Goal: Register for event/course

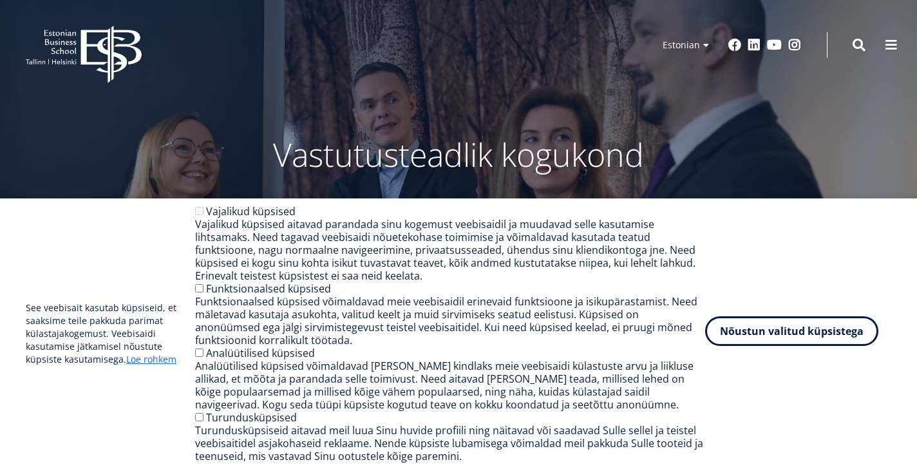
click at [798, 335] on button "Nõustun valitud küpsistega" at bounding box center [791, 331] width 173 height 30
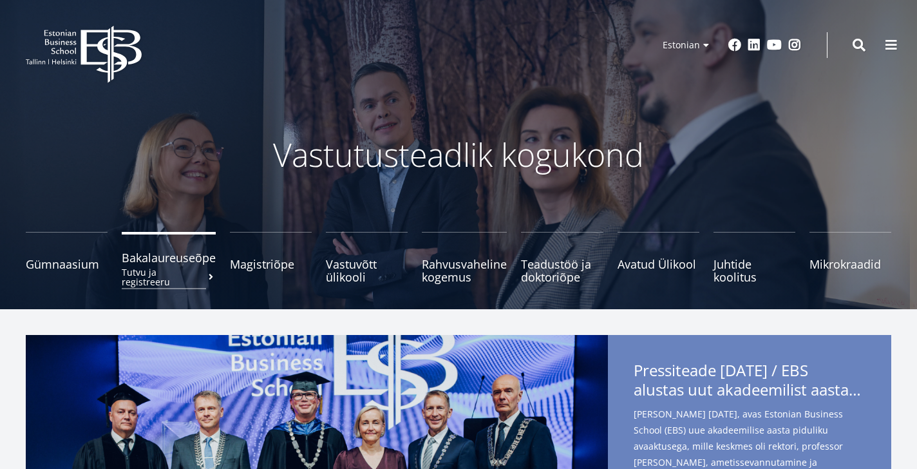
click at [174, 272] on small "Tutvu ja registreeru" at bounding box center [169, 276] width 94 height 19
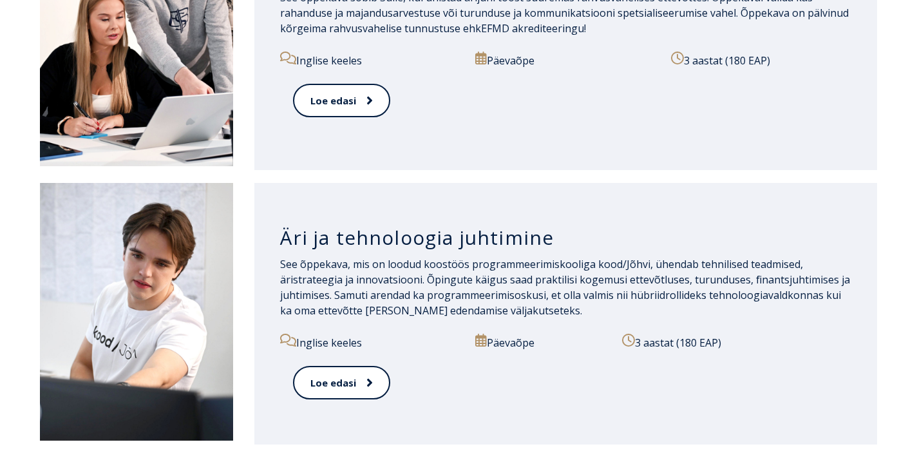
scroll to position [1356, 0]
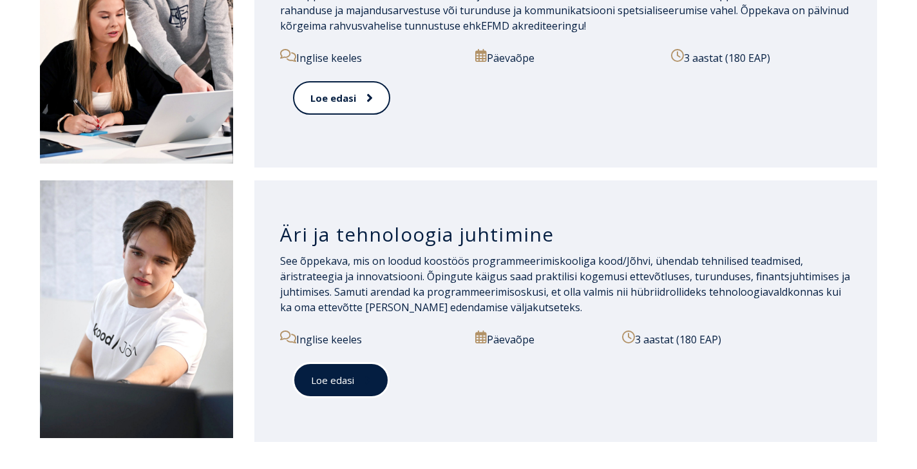
click at [359, 371] on link "Loe edasi" at bounding box center [341, 379] width 96 height 35
